Goal: Use online tool/utility

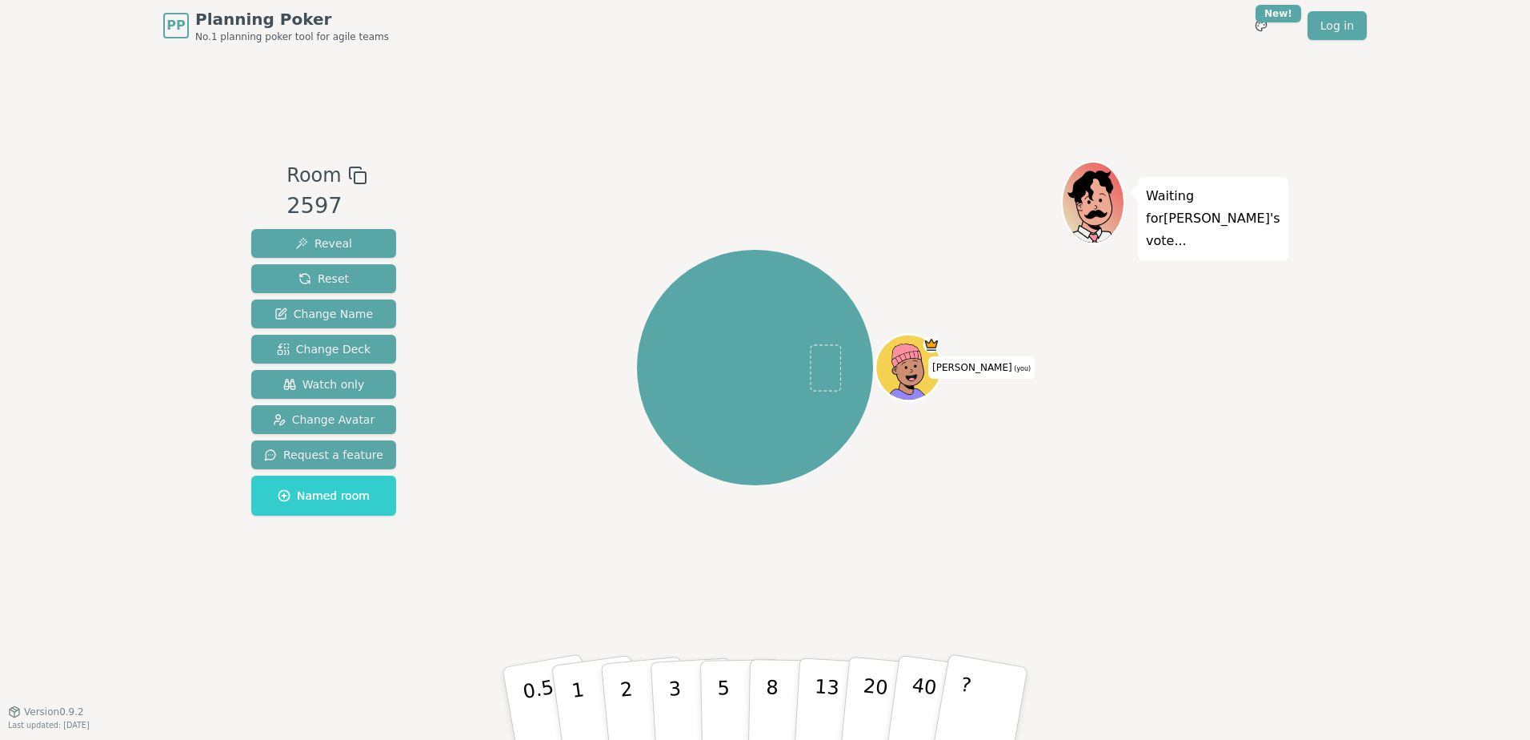
click at [351, 176] on icon at bounding box center [357, 175] width 19 height 19
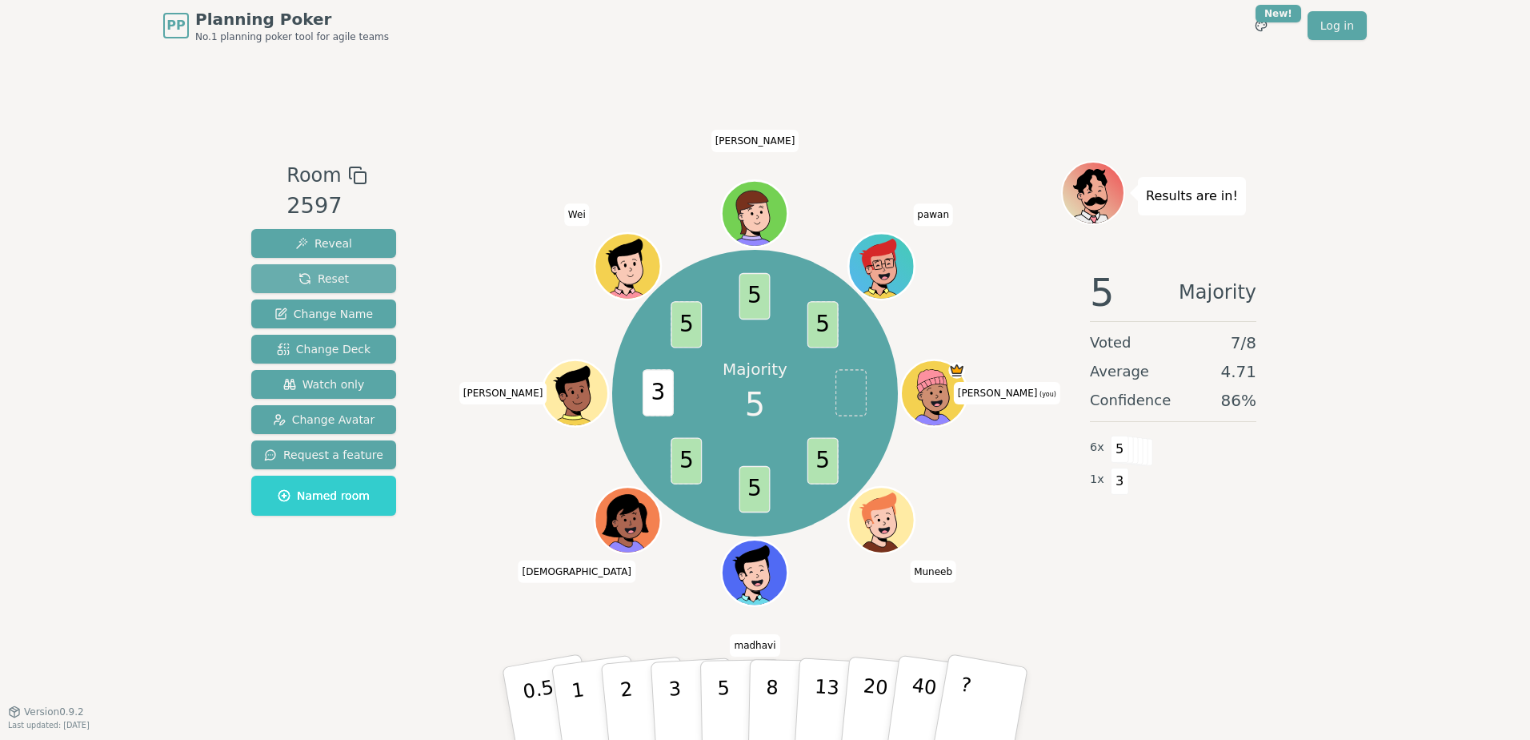
click at [323, 276] on span "Reset" at bounding box center [324, 279] width 50 height 16
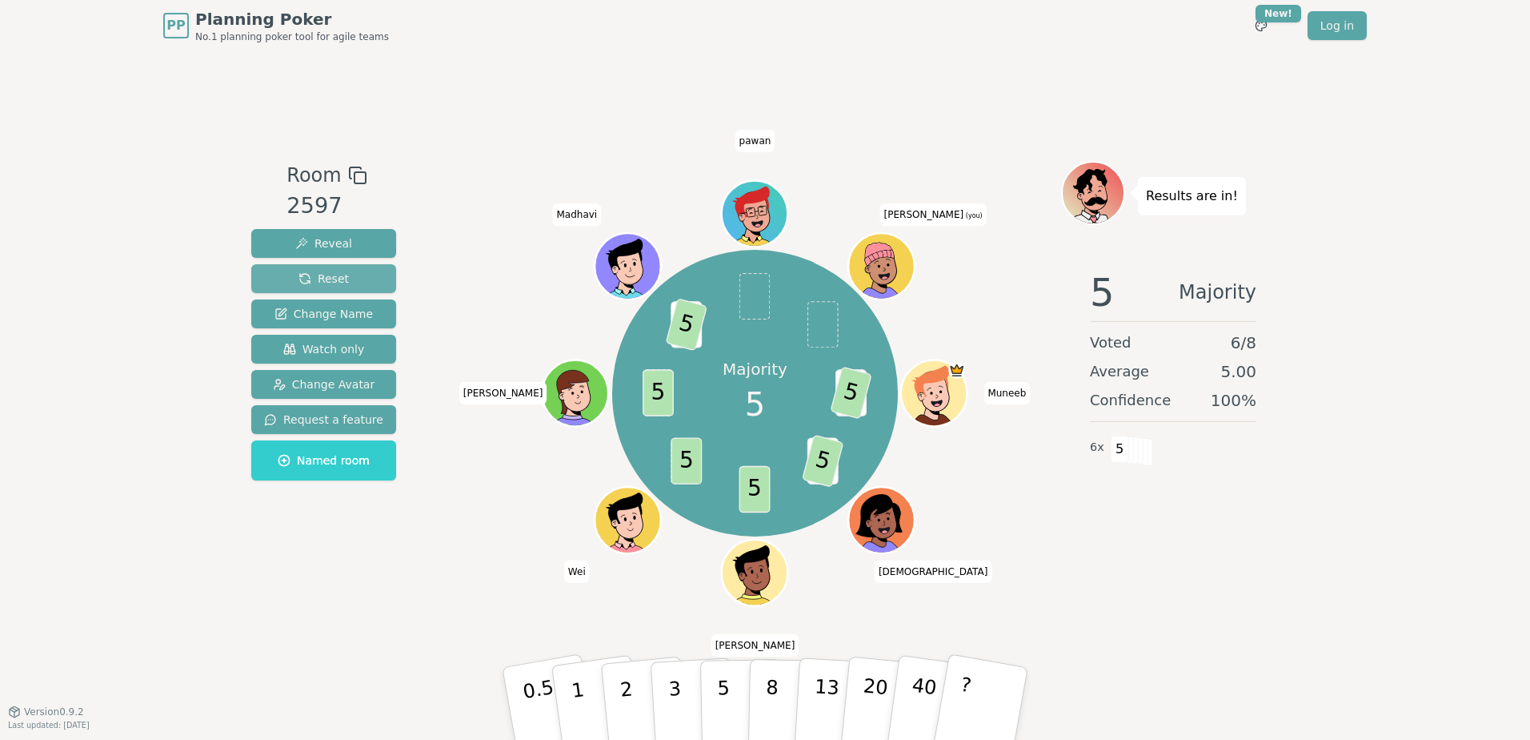
click at [336, 272] on span "Reset" at bounding box center [324, 279] width 50 height 16
